Goal: Information Seeking & Learning: Learn about a topic

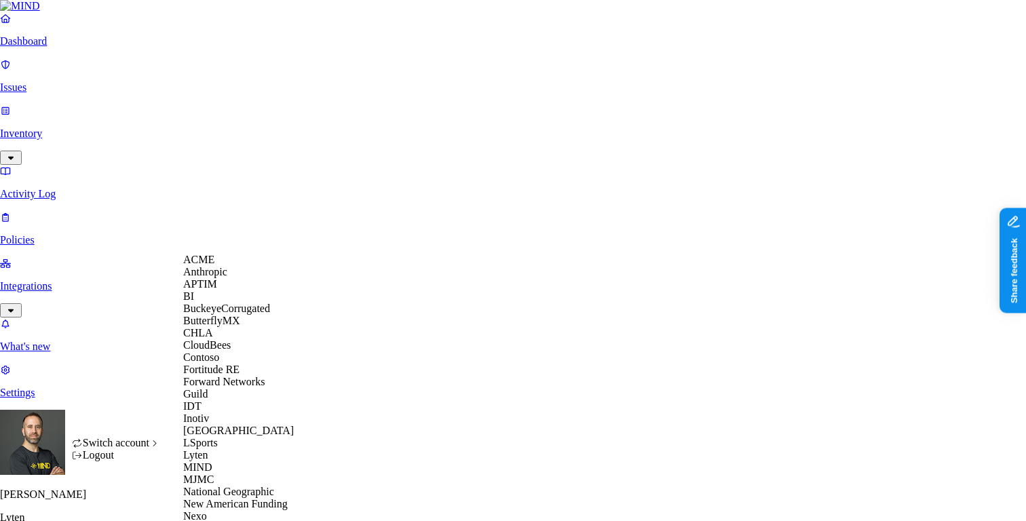
scroll to position [370, 0]
click at [252, 486] on span "National Geographic" at bounding box center [228, 492] width 91 height 12
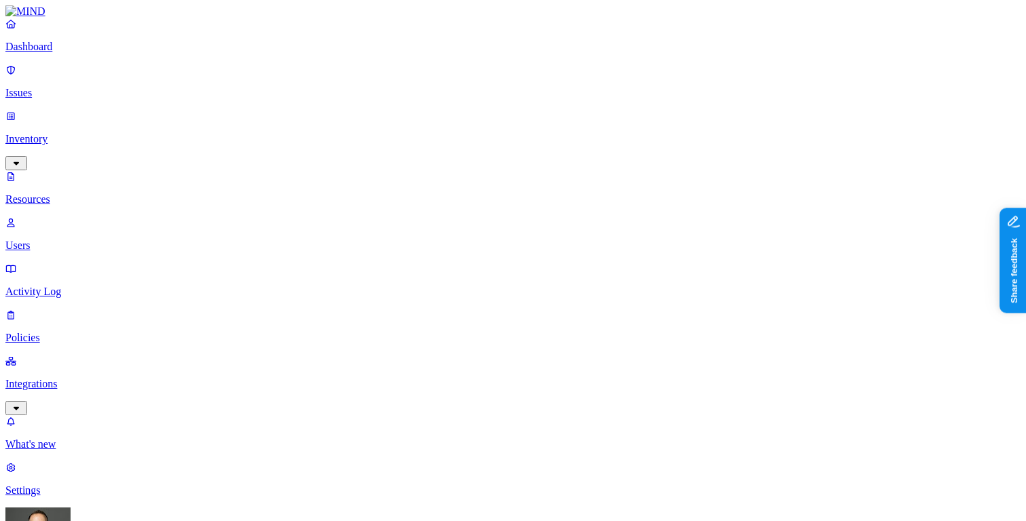
scroll to position [122, 0]
click at [79, 53] on p "Dashboard" at bounding box center [512, 47] width 1015 height 12
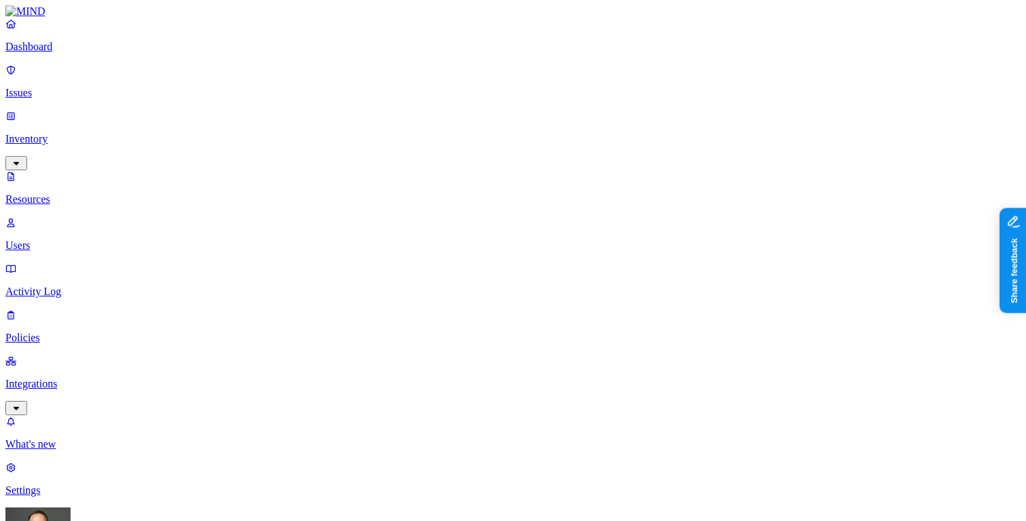
scroll to position [27, 0]
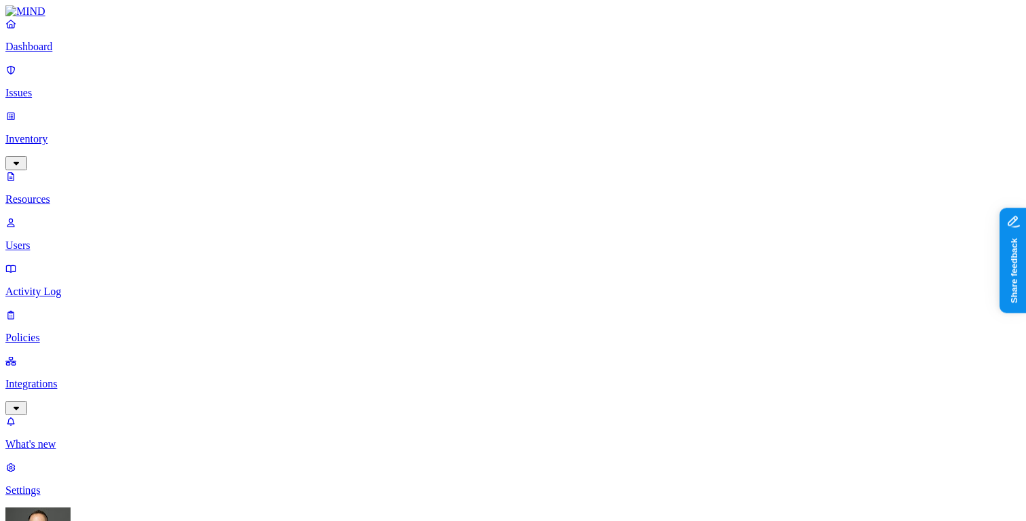
scroll to position [3, 0]
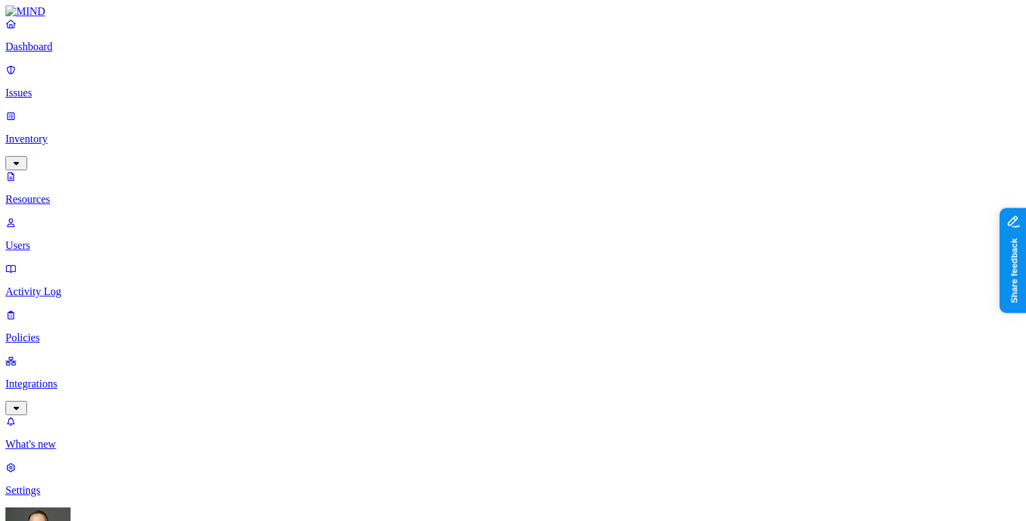
scroll to position [444, 0]
click at [78, 53] on p "Dashboard" at bounding box center [512, 47] width 1015 height 12
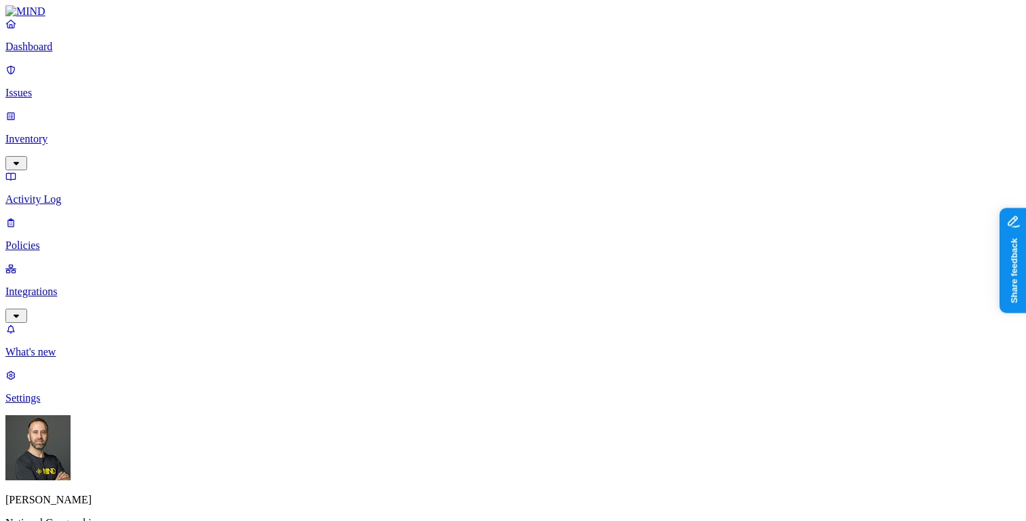
scroll to position [196, 0]
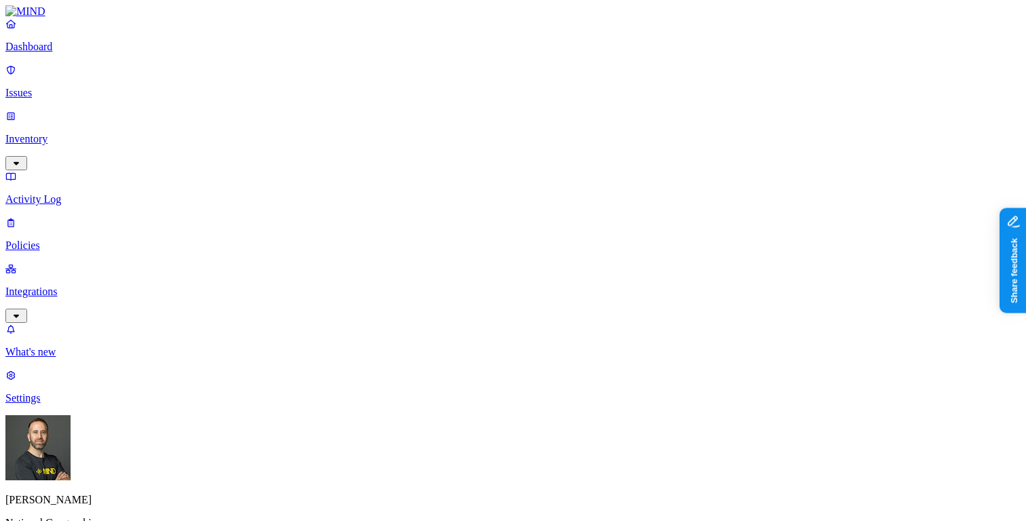
scroll to position [424, 0]
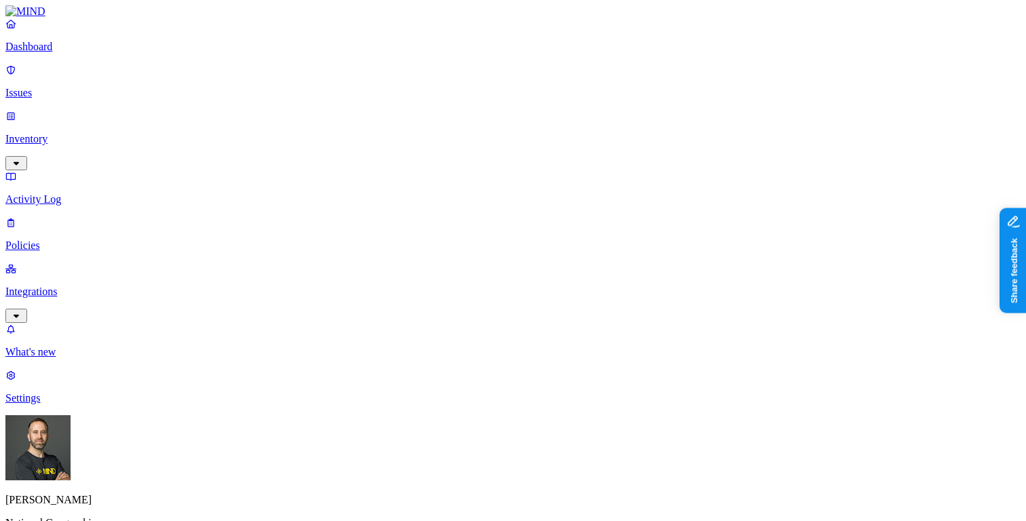
click at [63, 53] on p "Dashboard" at bounding box center [512, 47] width 1015 height 12
click at [56, 115] on link "Inventory" at bounding box center [512, 139] width 1015 height 58
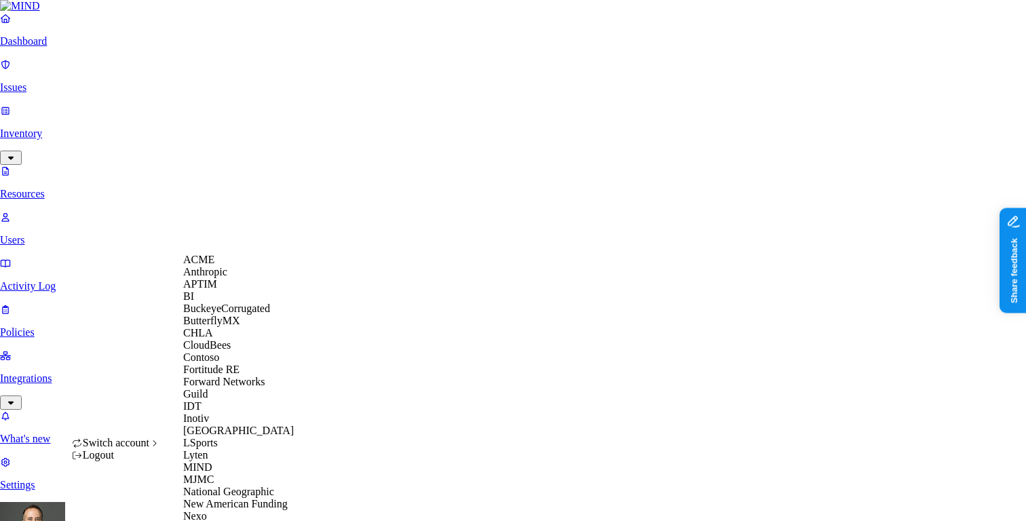
click at [208, 266] on div "ACME" at bounding box center [249, 260] width 132 height 12
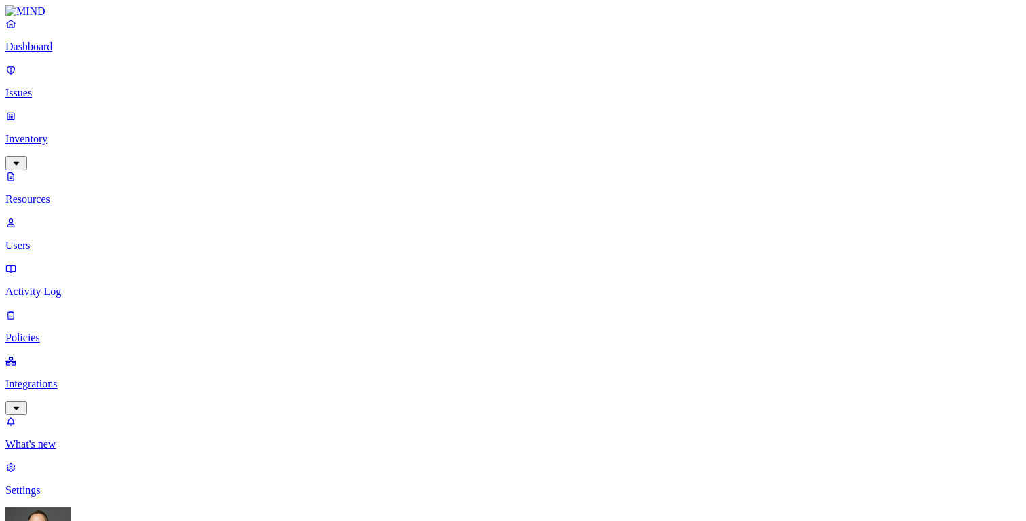
click at [73, 240] on p "Users" at bounding box center [512, 246] width 1015 height 12
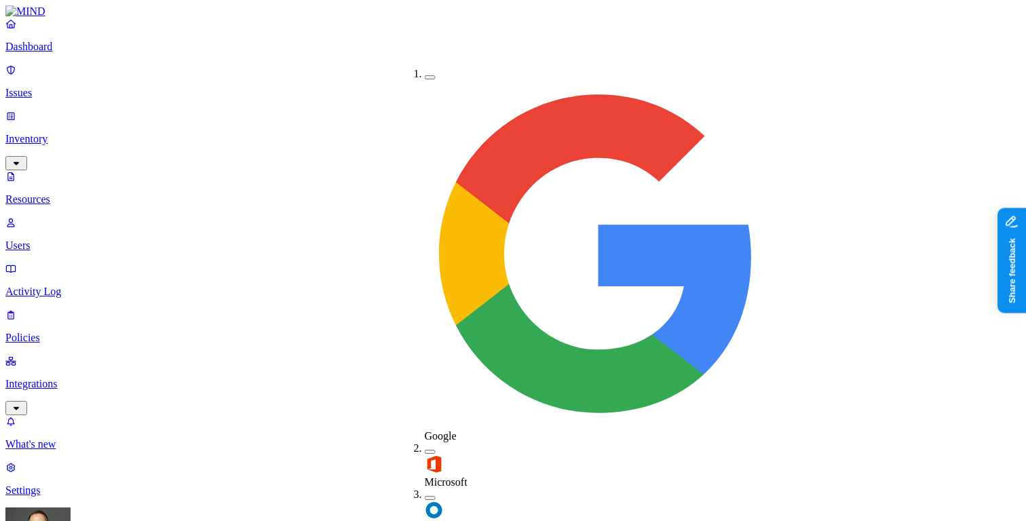
click at [425, 496] on button "button" at bounding box center [430, 498] width 11 height 4
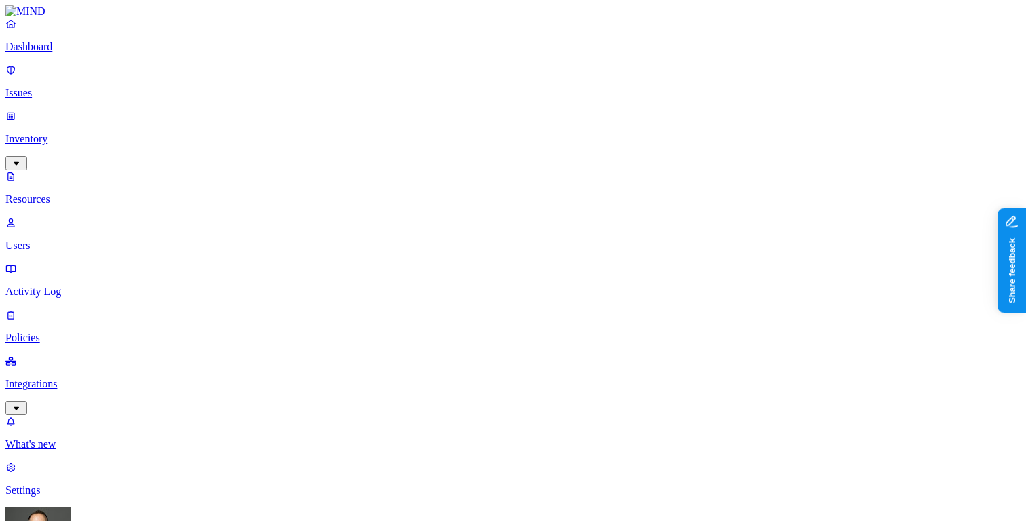
click at [66, 53] on p "Dashboard" at bounding box center [512, 47] width 1015 height 12
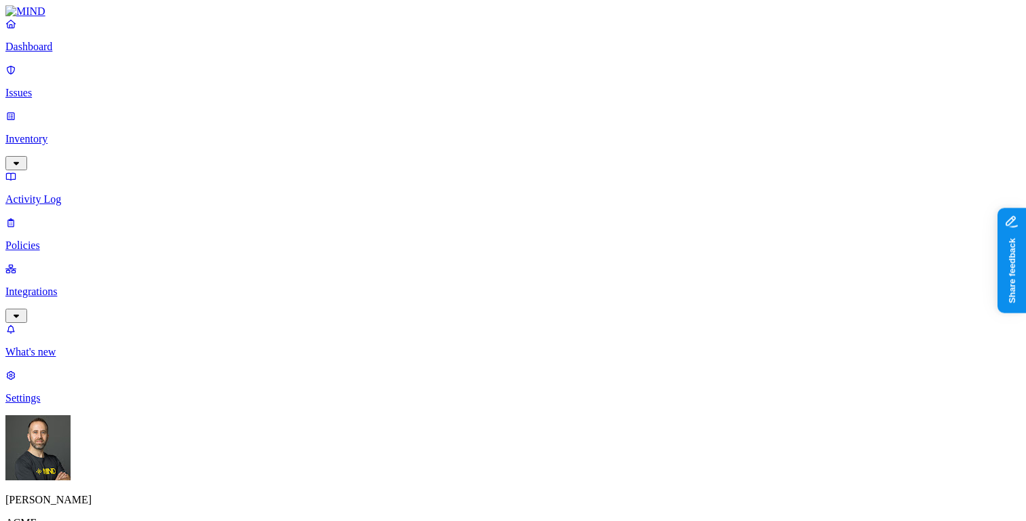
scroll to position [49, 0]
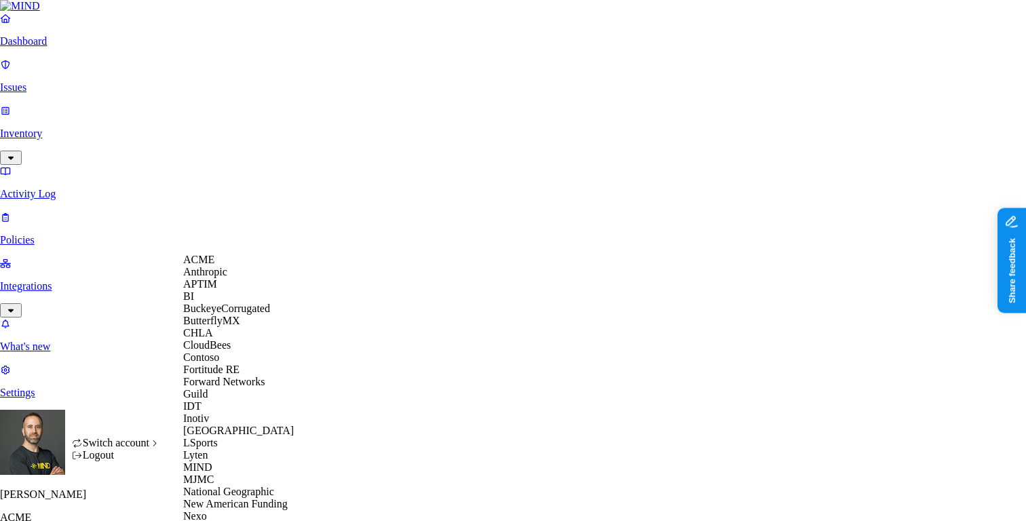
click at [216, 351] on span "CloudBees" at bounding box center [206, 345] width 47 height 12
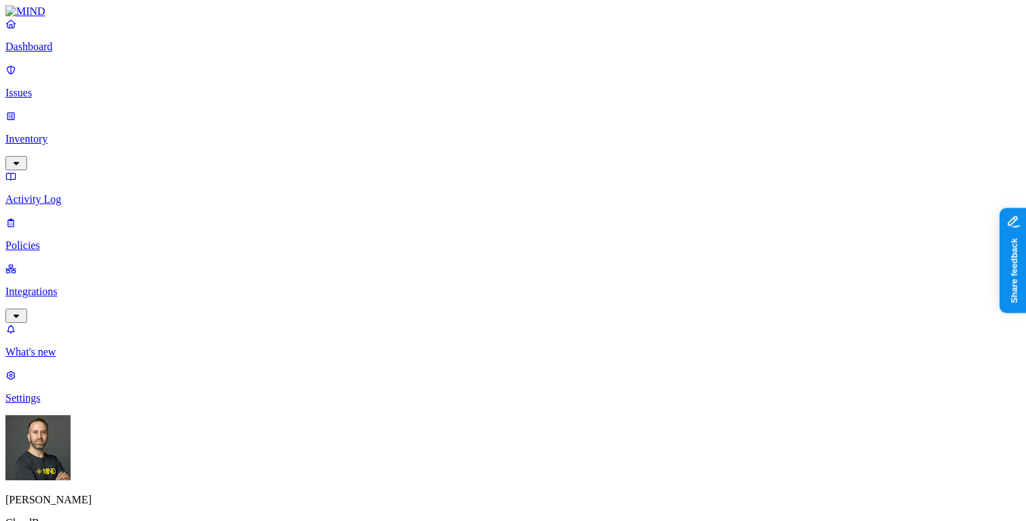
click at [97, 263] on link "Integrations" at bounding box center [512, 292] width 1015 height 58
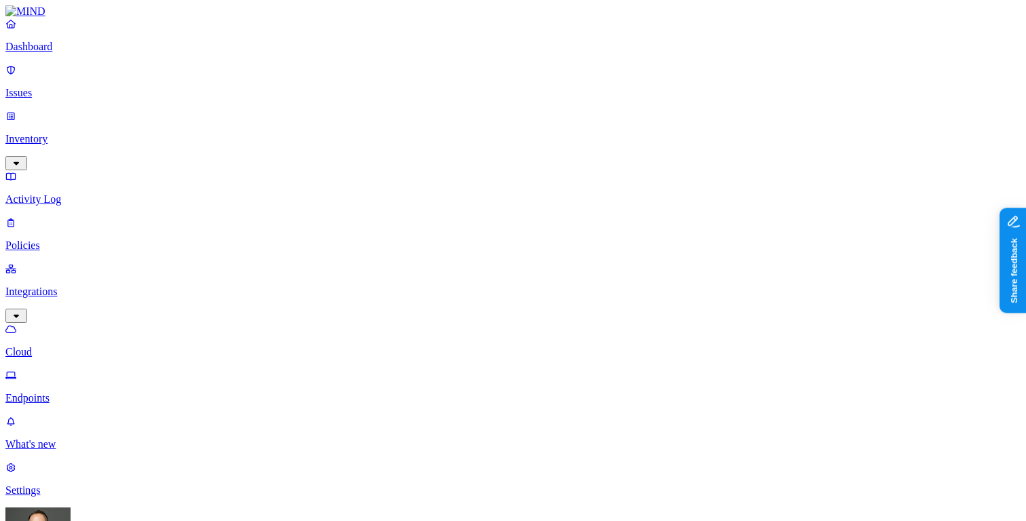
click at [87, 53] on p "Dashboard" at bounding box center [512, 47] width 1015 height 12
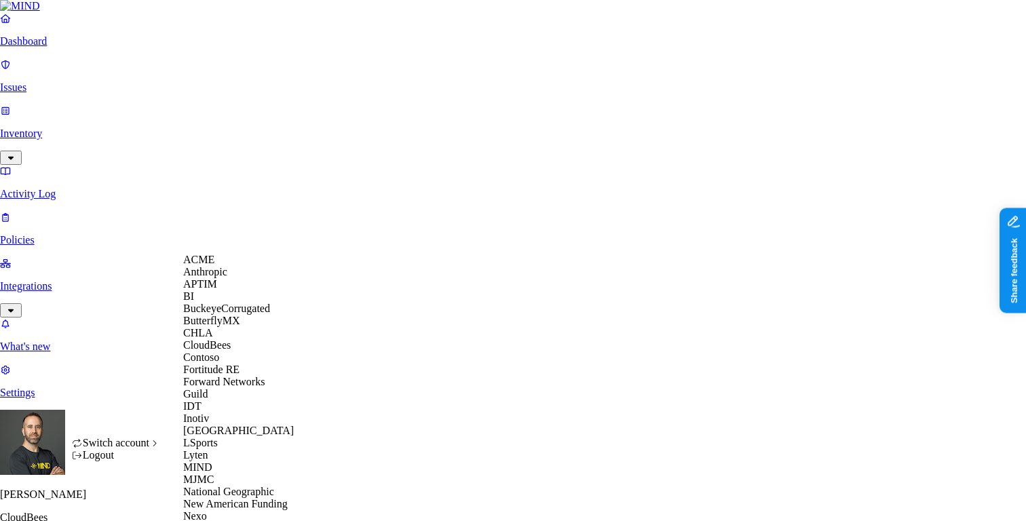
click at [222, 314] on span "BuckeyeCorrugated" at bounding box center [226, 309] width 87 height 12
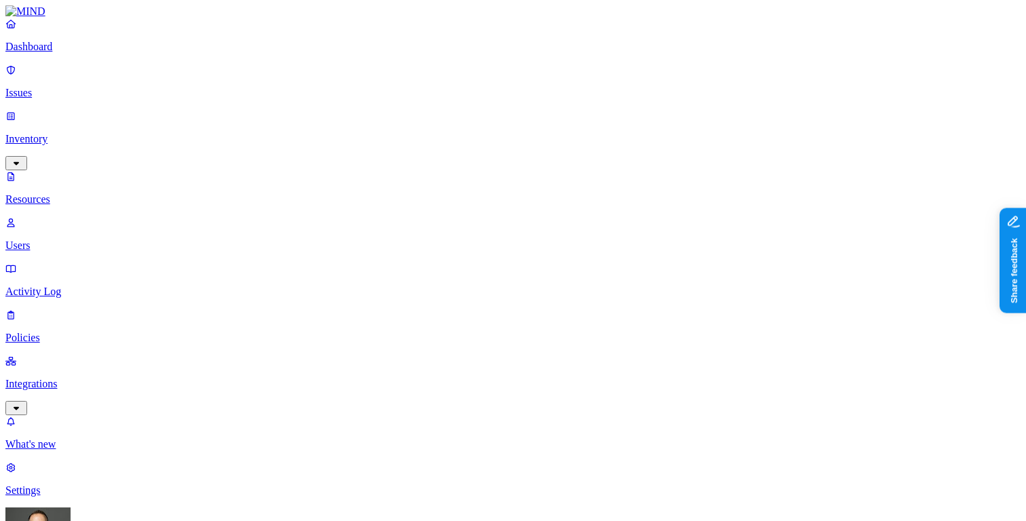
click at [72, 53] on p "Dashboard" at bounding box center [512, 47] width 1015 height 12
